Goal: Find contact information: Find contact information

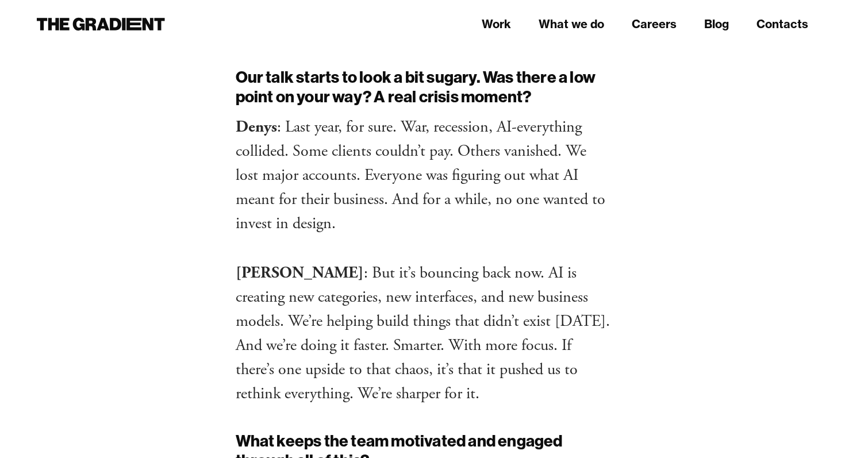
scroll to position [5812, 0]
click at [111, 22] on icon at bounding box center [116, 24] width 12 height 13
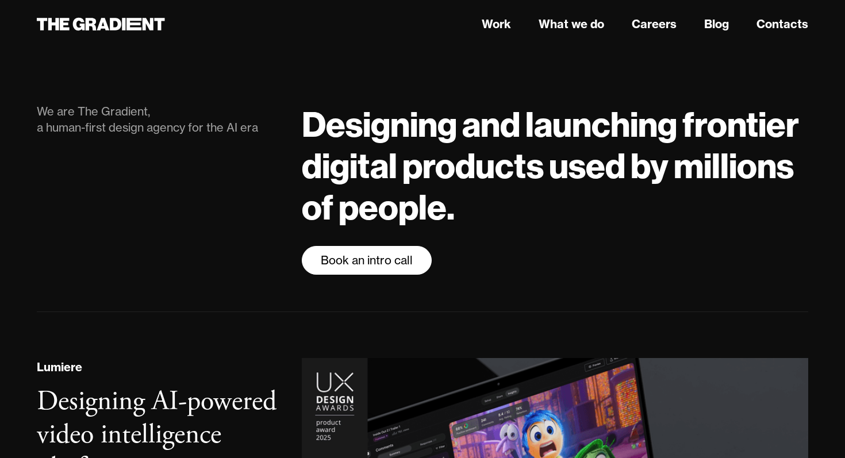
click at [346, 271] on link "Book an intro call" at bounding box center [367, 260] width 130 height 29
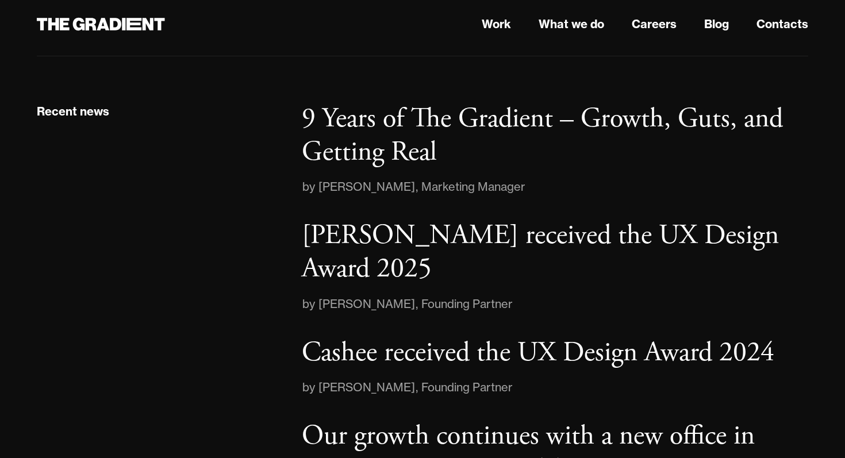
scroll to position [1717, 0]
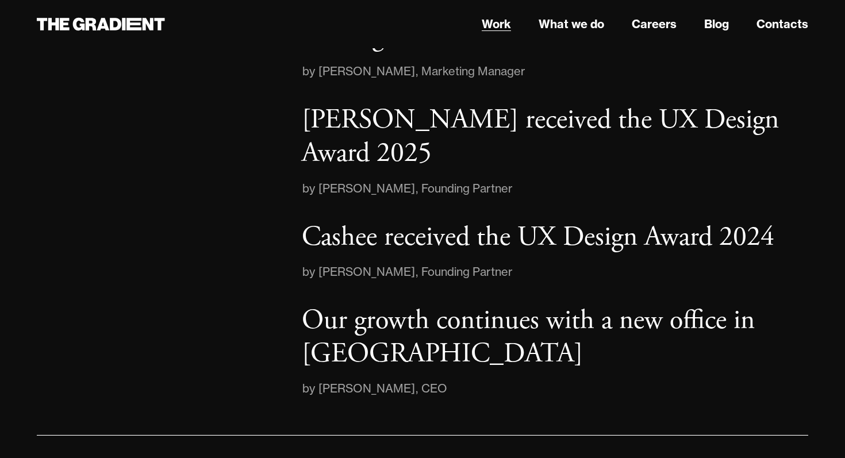
click at [502, 28] on link "Work" at bounding box center [496, 24] width 29 height 17
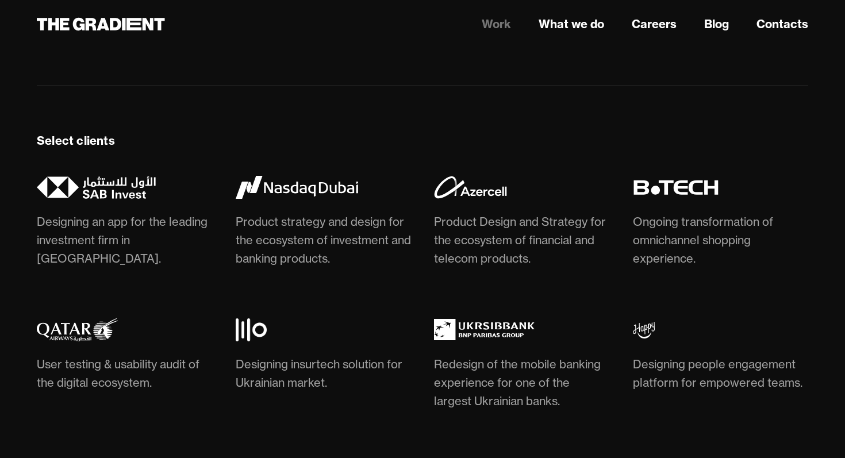
scroll to position [3401, 0]
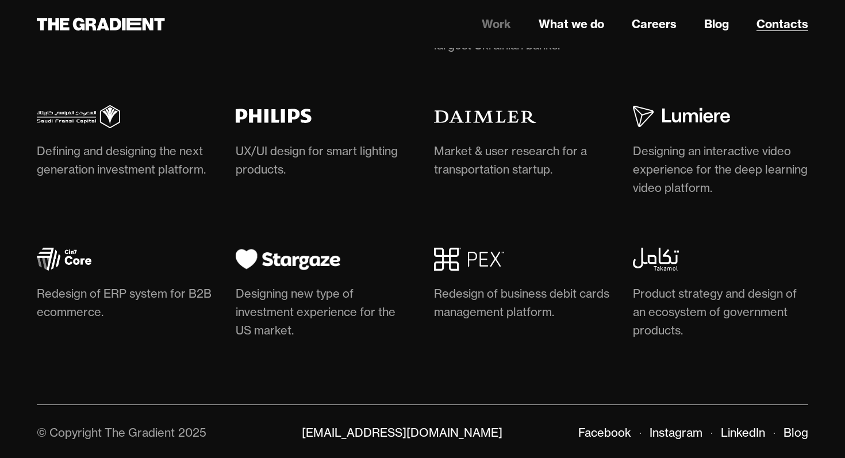
click at [776, 29] on link "Contacts" at bounding box center [783, 24] width 52 height 17
